Goal: Task Accomplishment & Management: Complete application form

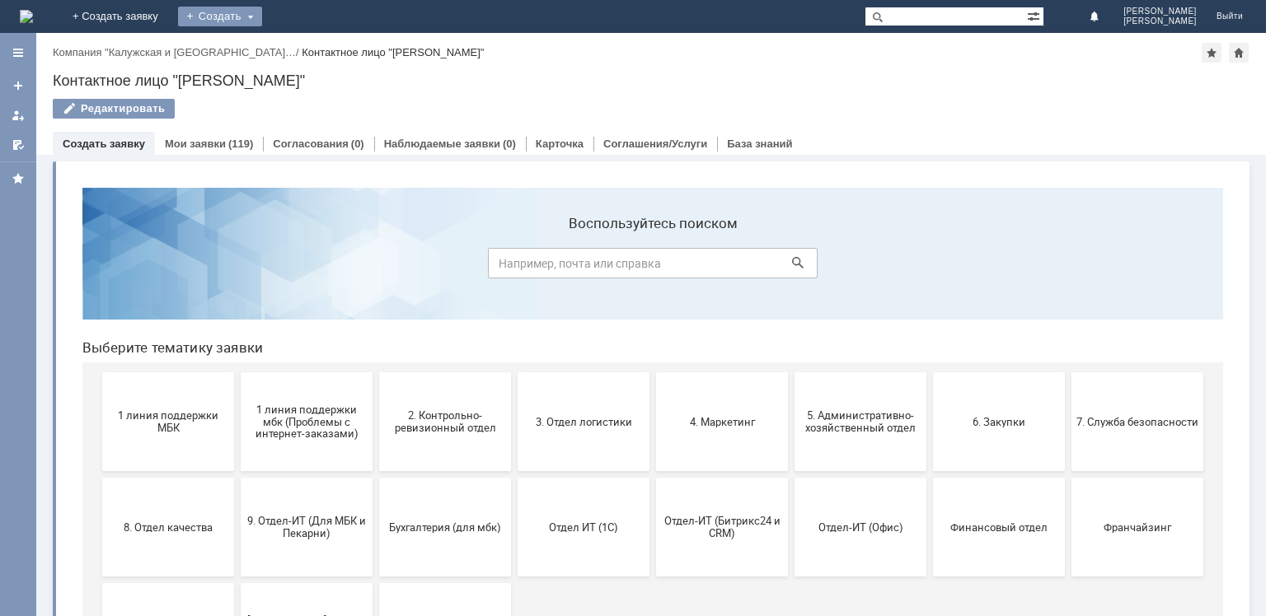
click at [262, 20] on div "Создать" at bounding box center [220, 17] width 84 height 20
click at [307, 54] on link "Заявка" at bounding box center [243, 50] width 125 height 20
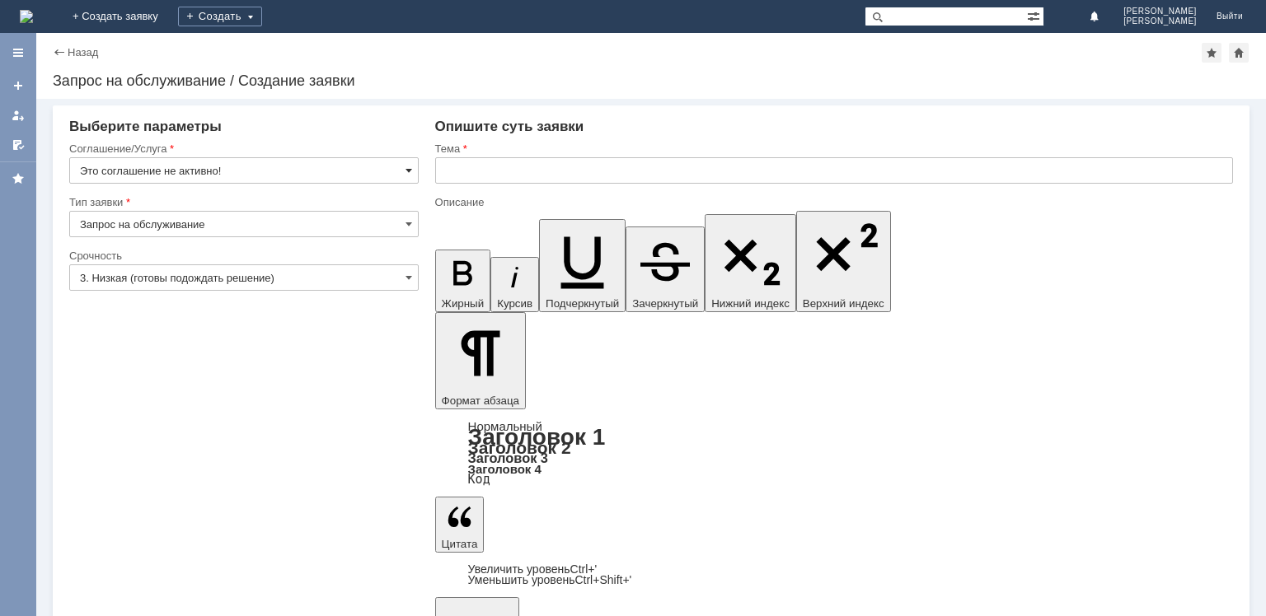
click at [405, 173] on span at bounding box center [408, 170] width 7 height 13
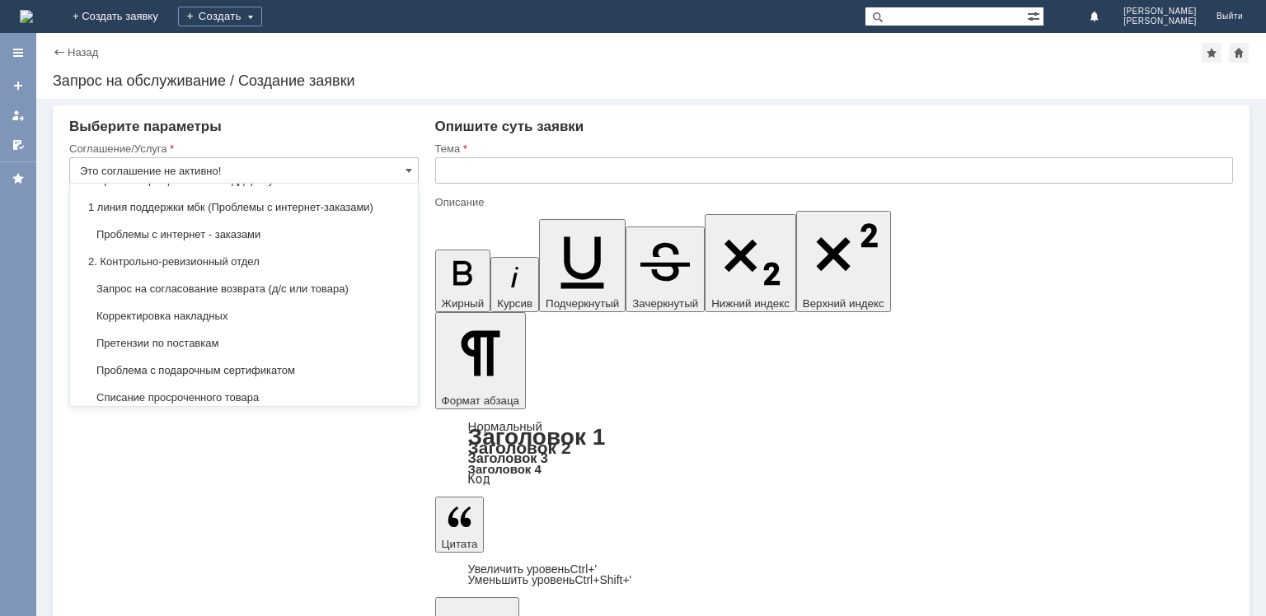
scroll to position [165, 0]
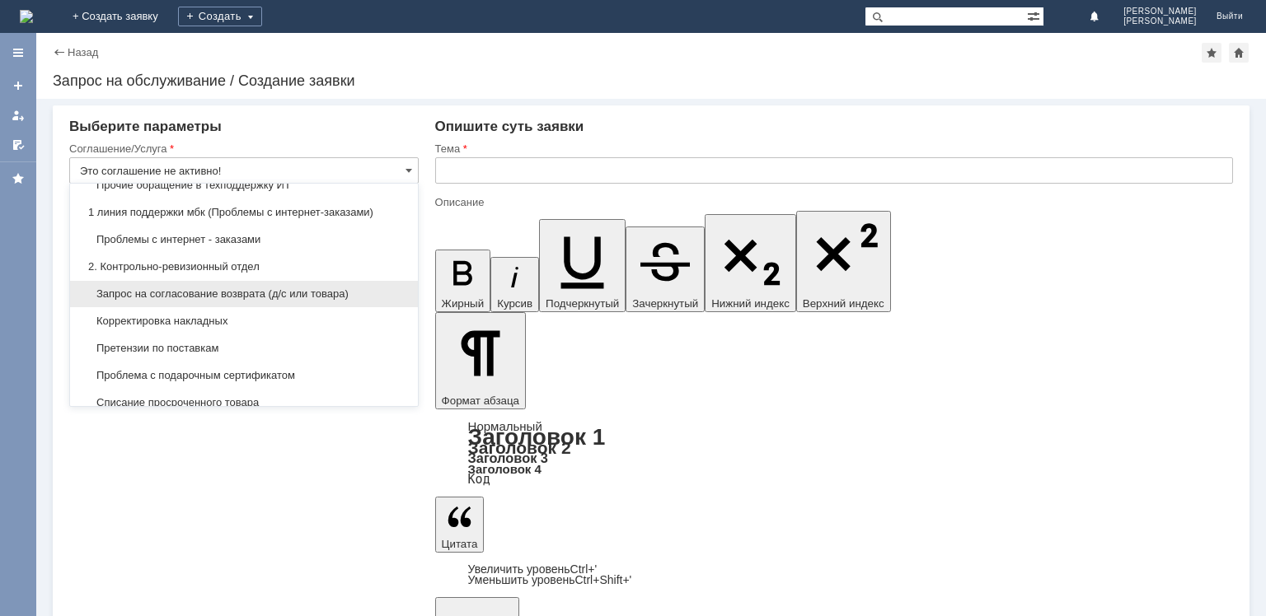
click at [377, 288] on span "Запрос на согласование возврата (д/с или товара)" at bounding box center [244, 294] width 328 height 13
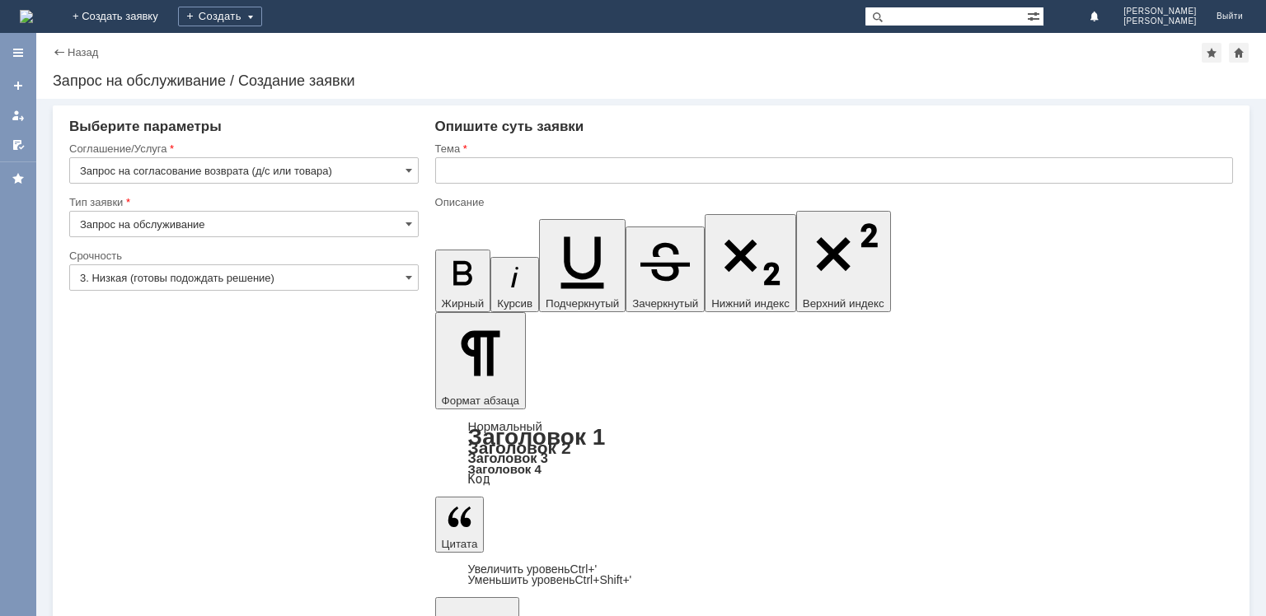
type input "Запрос на согласование возврата (д/с или товара)"
click at [405, 222] on span at bounding box center [408, 224] width 7 height 13
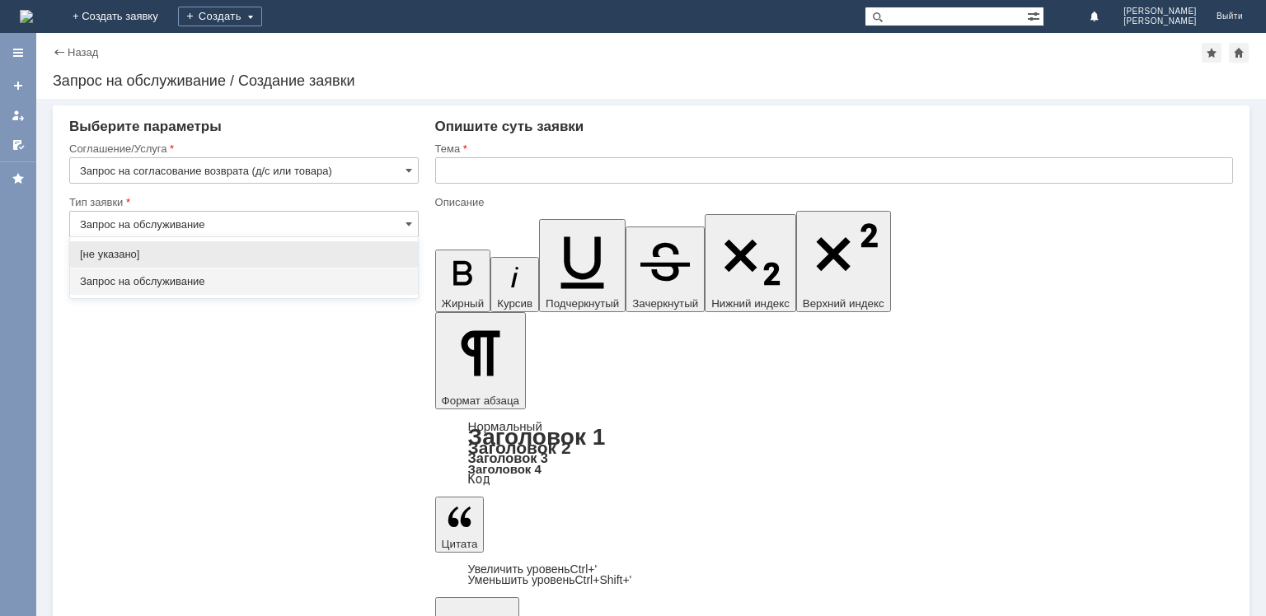
click at [256, 283] on span "Запрос на обслуживание" at bounding box center [244, 281] width 328 height 13
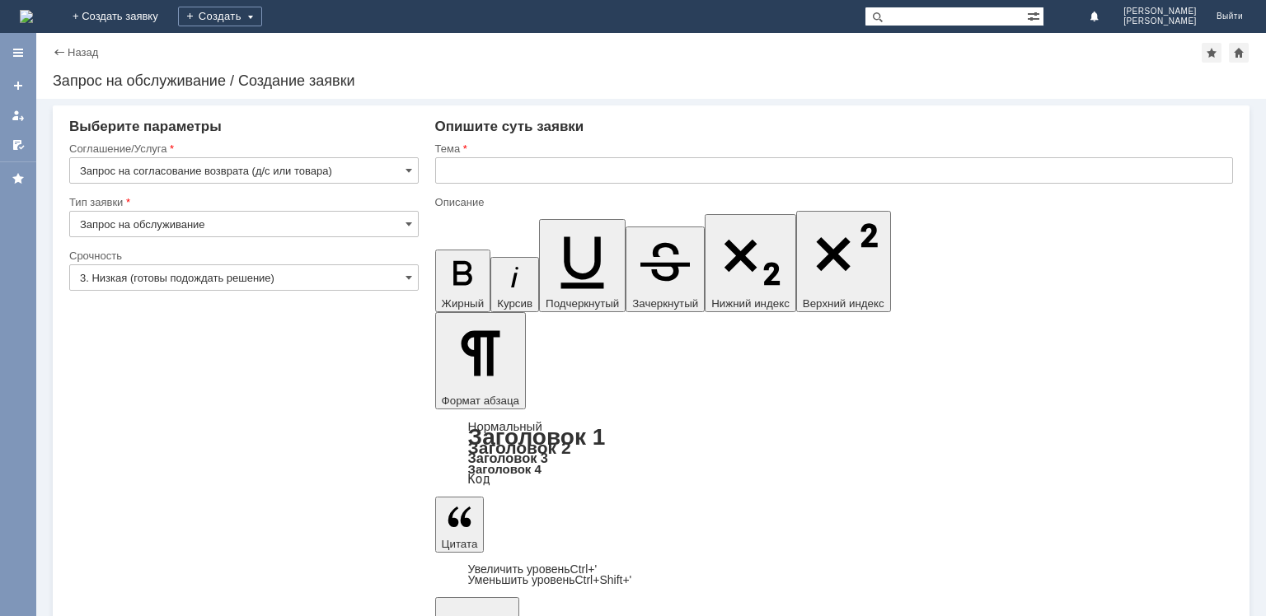
type input "Запрос на обслуживание"
click at [405, 274] on span at bounding box center [408, 277] width 7 height 13
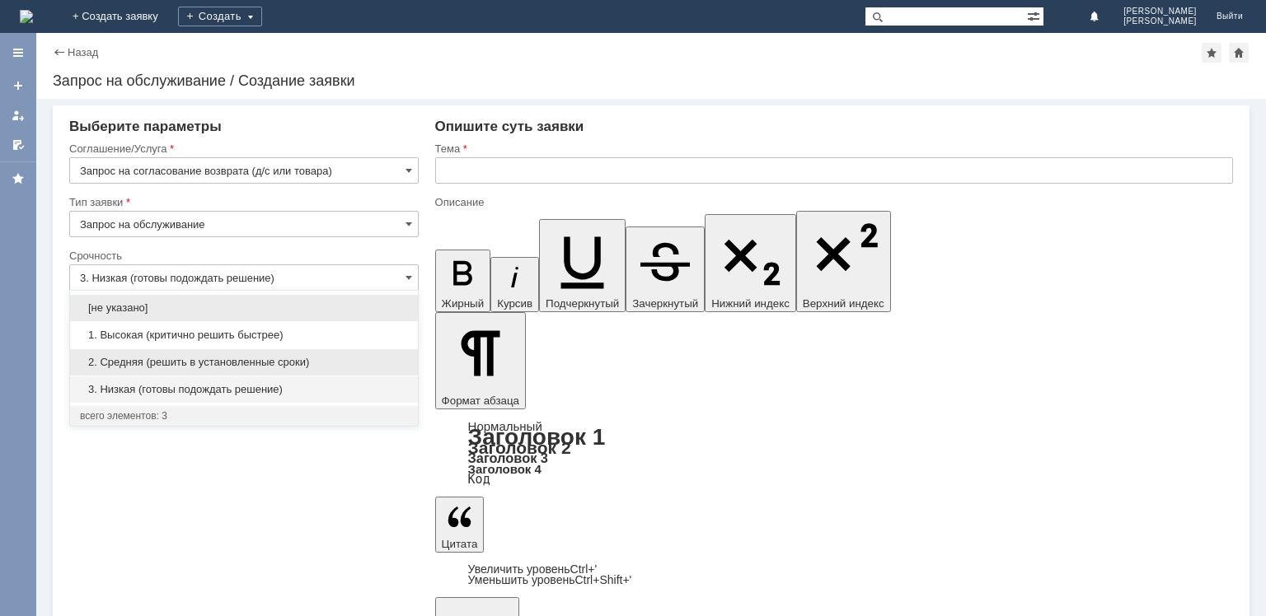
click at [246, 370] on div "2. Средняя (решить в установленные сроки)" at bounding box center [244, 362] width 348 height 26
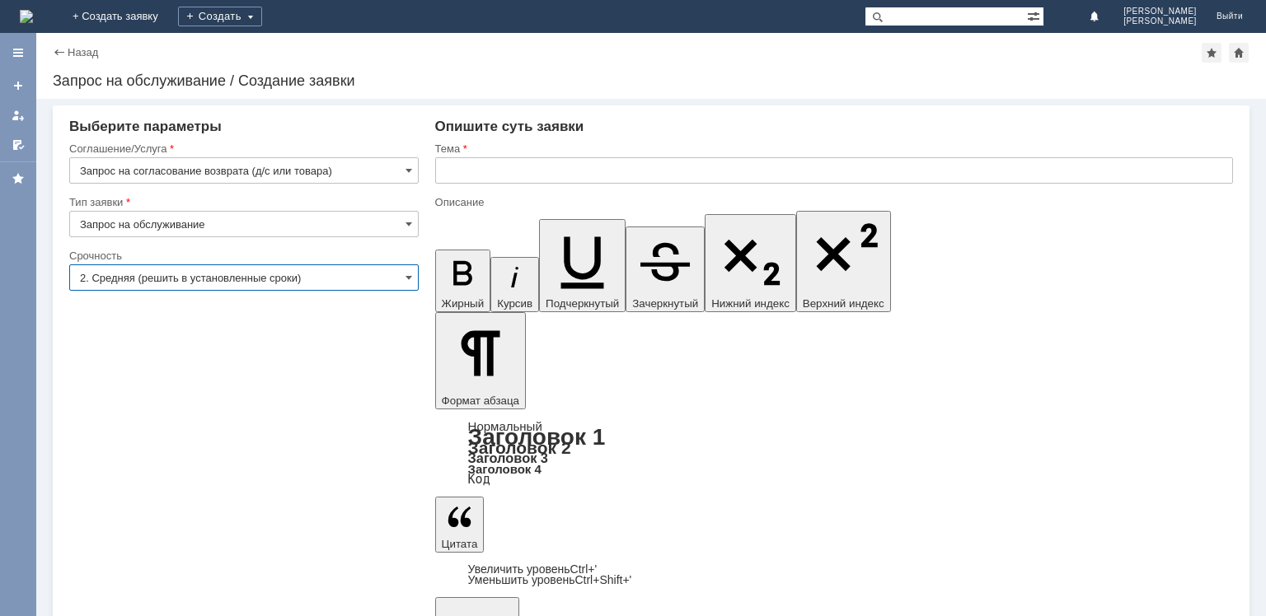
type input "2. Средняя (решить в установленные сроки)"
click at [544, 171] on input "text" at bounding box center [834, 170] width 798 height 26
type input "Запрос на возврат ДС по браку"
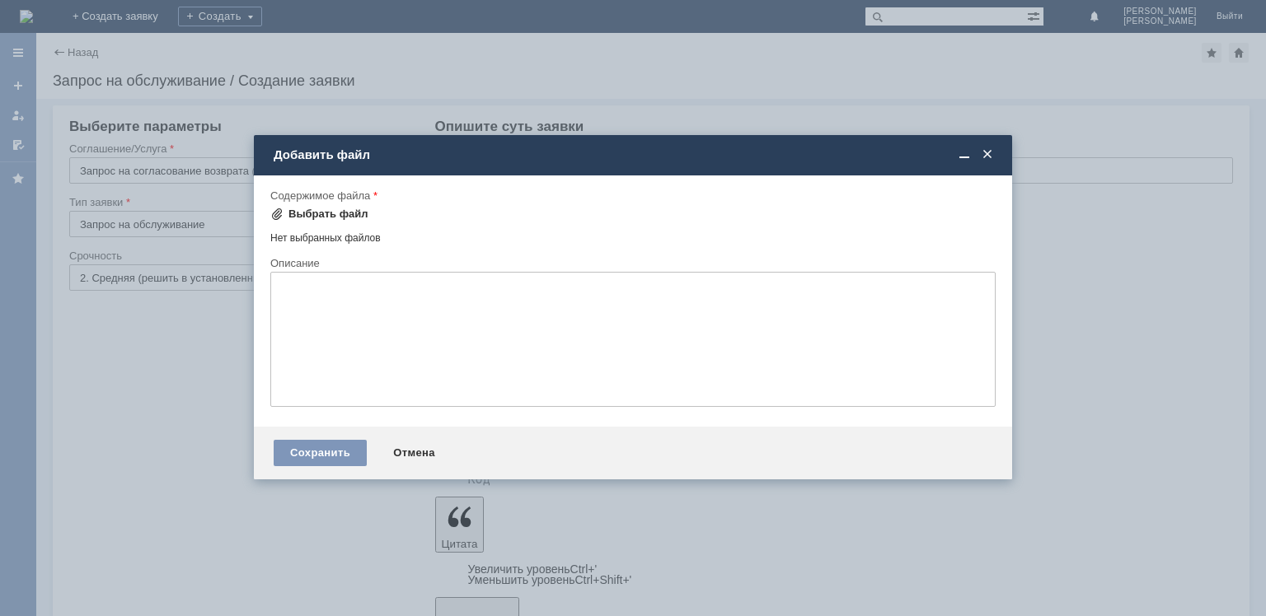
click at [316, 213] on div "Выбрать файл" at bounding box center [328, 214] width 80 height 13
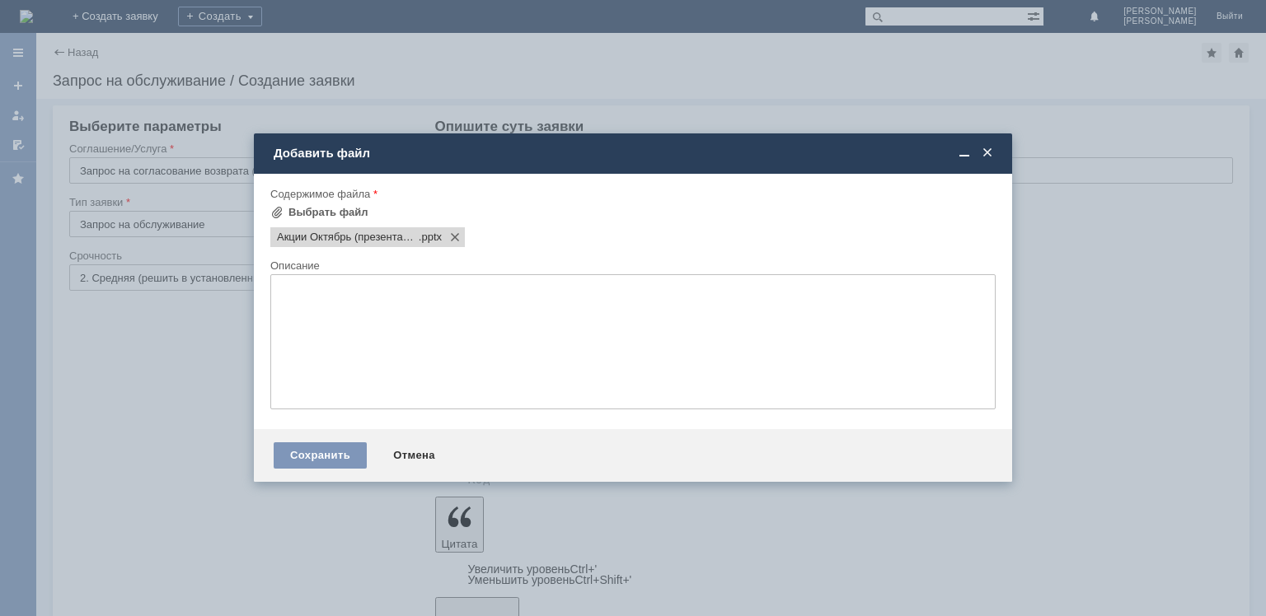
scroll to position [0, 0]
click at [310, 450] on div "Сохранить" at bounding box center [320, 455] width 93 height 26
